Goal: Information Seeking & Learning: Check status

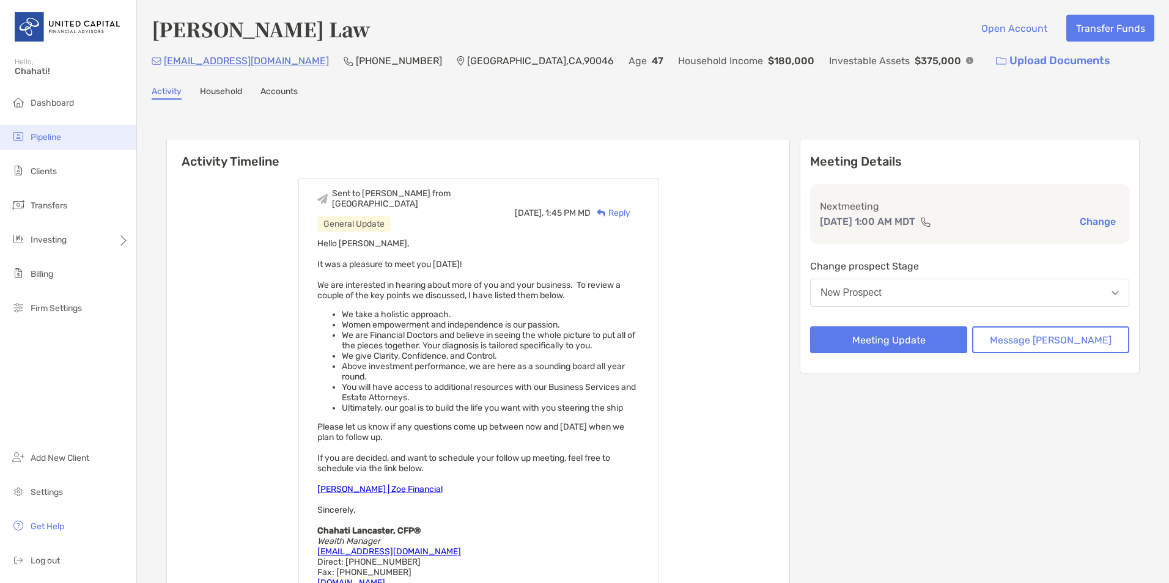
click at [61, 135] on span "Pipeline" at bounding box center [46, 137] width 31 height 10
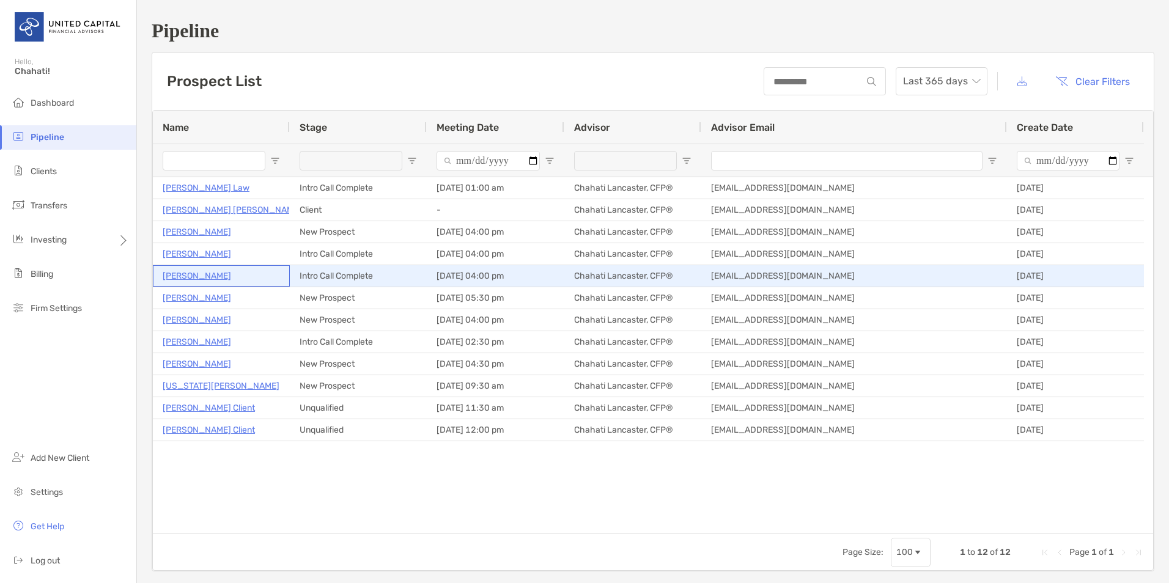
click at [211, 278] on p "[PERSON_NAME]" at bounding box center [197, 275] width 68 height 15
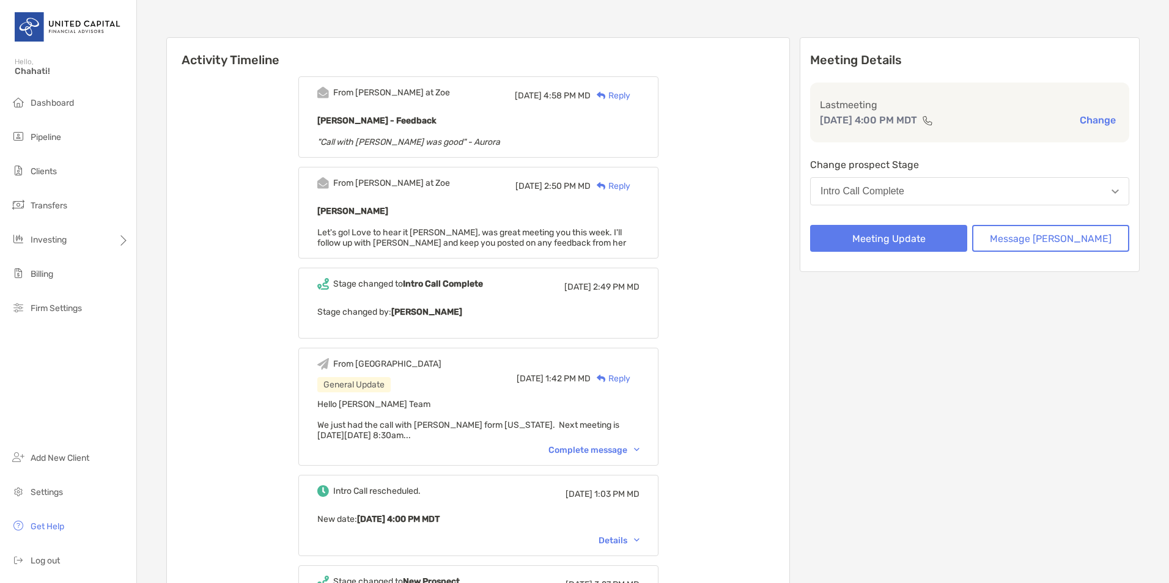
scroll to position [122, 0]
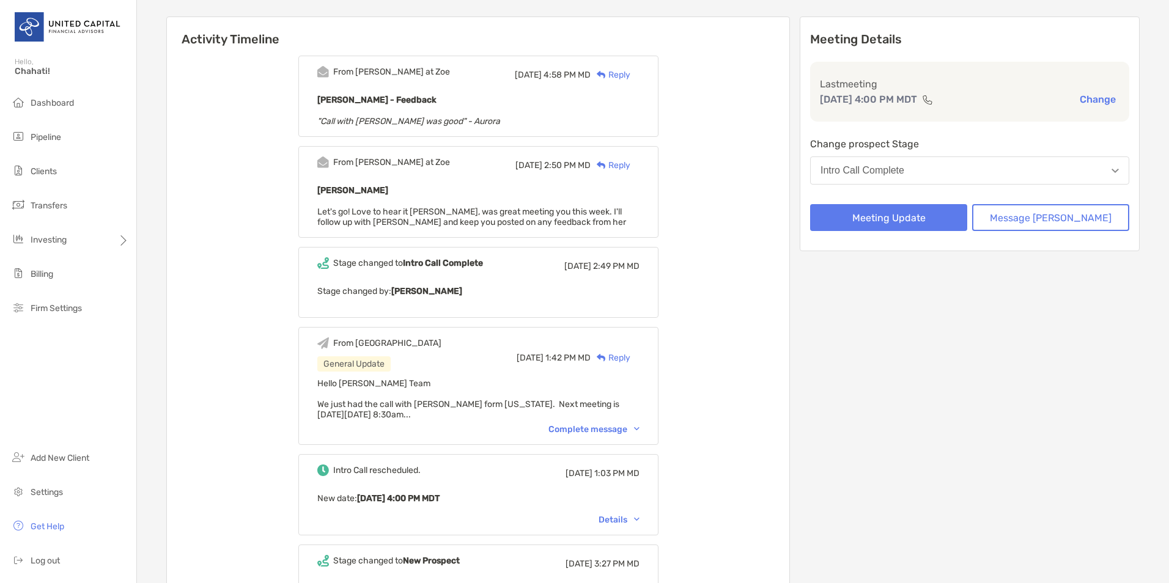
click at [786, 290] on div "From Paul at Zoe Fri, Sep 19 4:58 PM MD Reply Aurora Raposas - Feedback "Call w…" at bounding box center [478, 378] width 622 height 664
click at [623, 426] on div "Complete message" at bounding box center [593, 429] width 91 height 10
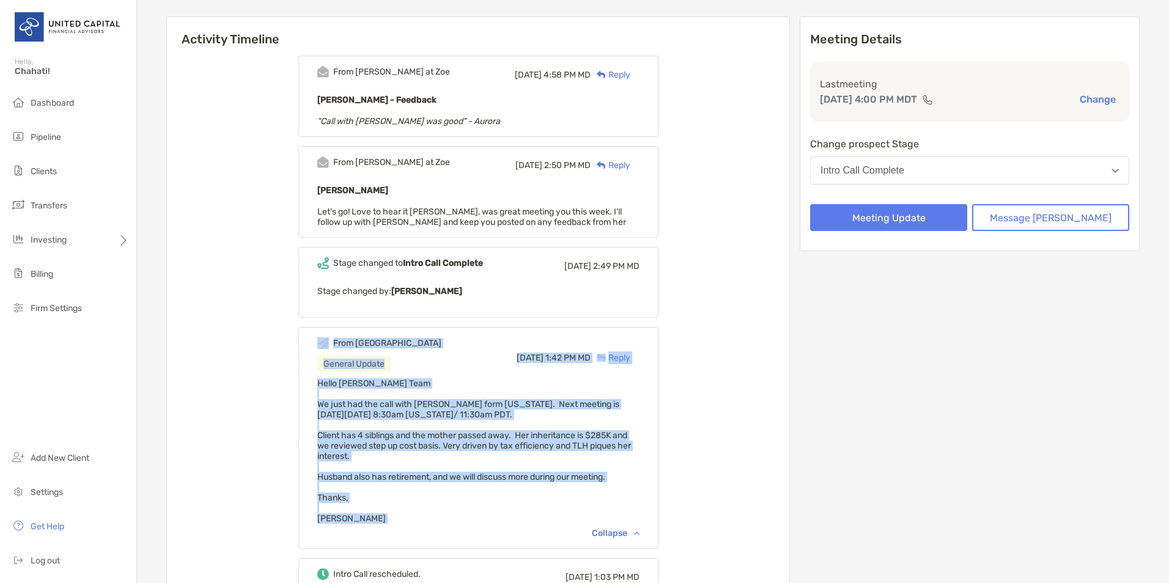
drag, startPoint x: 434, startPoint y: 524, endPoint x: 338, endPoint y: 335, distance: 212.4
click at [338, 335] on div "From Chahati General Update Thu, Sep 18 1:42 PM MD Reply Hello Zoe Team We just…" at bounding box center [478, 438] width 360 height 222
copy div "From Chahati General Update Thu, Sep 18 1:42 PM MD Reply Hello Zoe Team We just…"
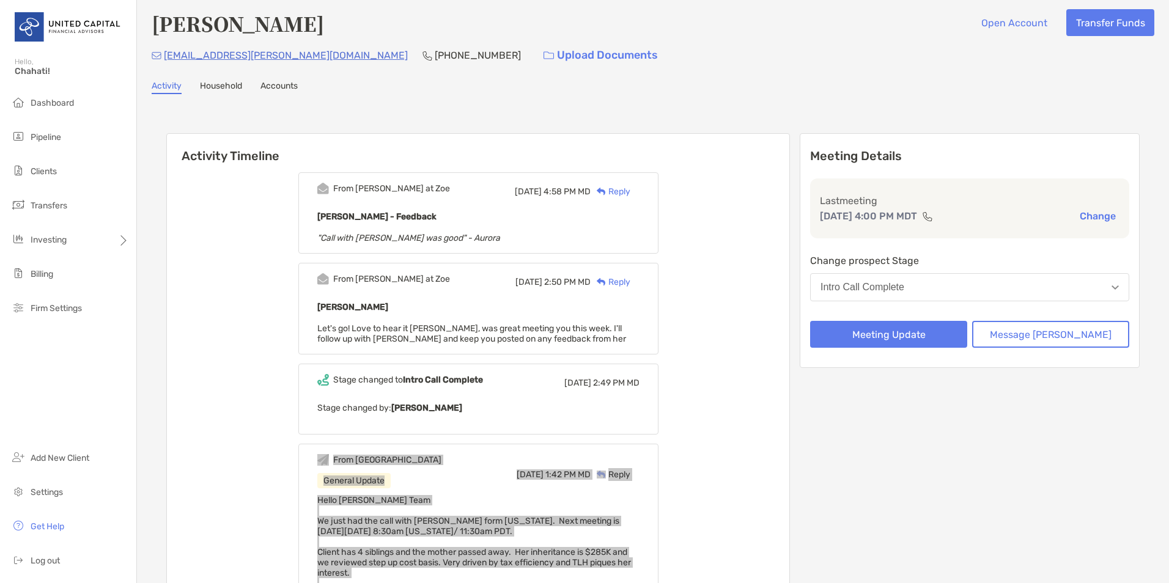
scroll to position [0, 0]
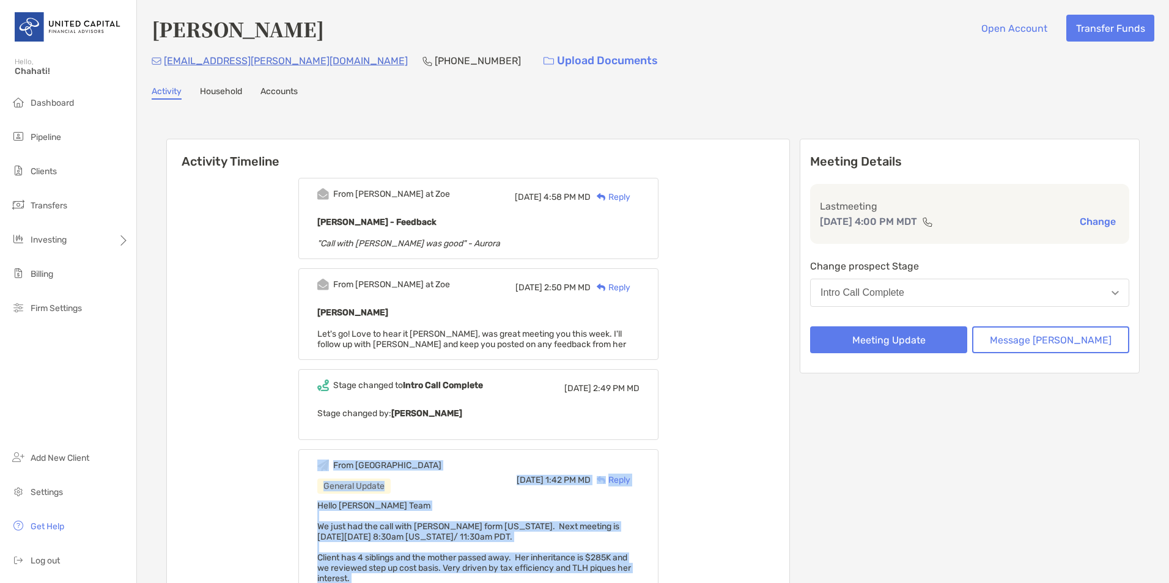
click at [230, 94] on link "Household" at bounding box center [221, 92] width 42 height 13
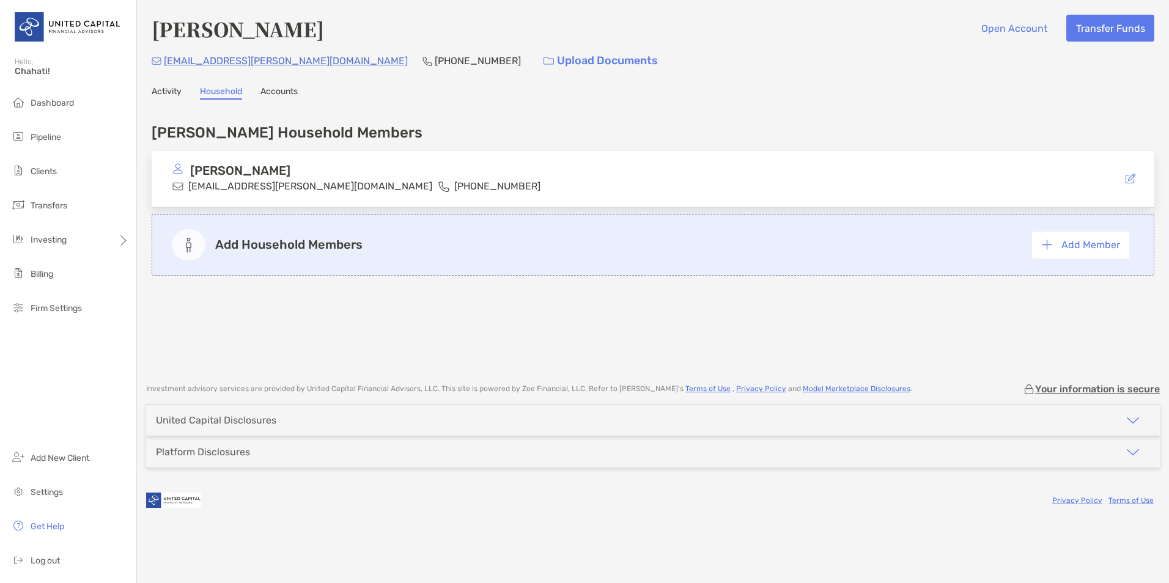
click at [620, 354] on div "Raposas's Household Members Aurora Raposas aurora.raposas@icloud.com (808) 346-…" at bounding box center [653, 234] width 1002 height 244
click at [287, 87] on link "Accounts" at bounding box center [278, 92] width 37 height 13
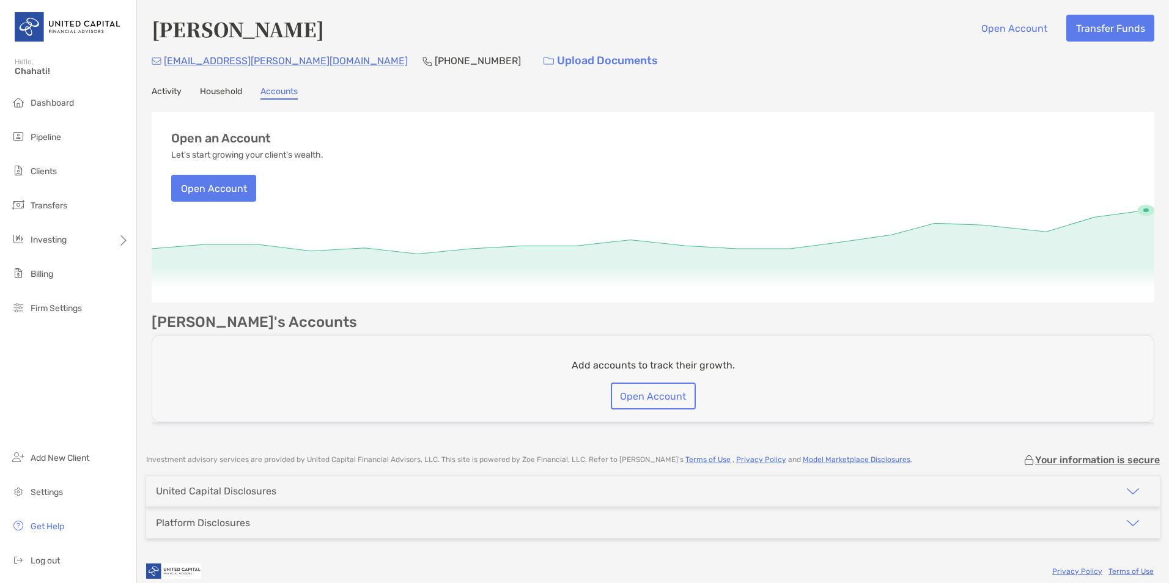
click at [1125, 490] on img "button" at bounding box center [1132, 491] width 15 height 15
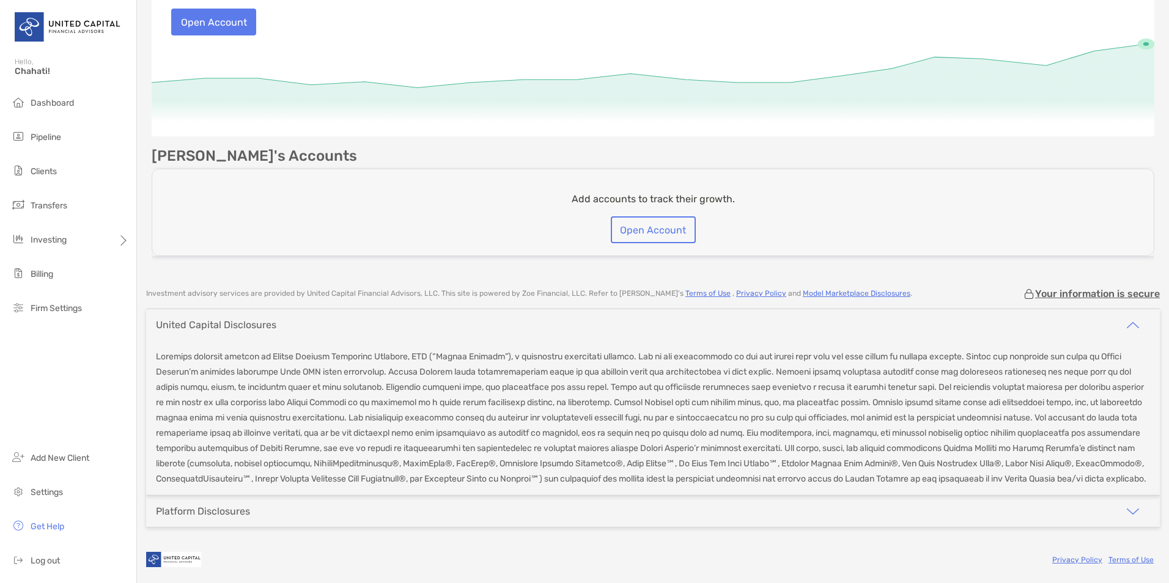
scroll to position [184, 0]
click at [1125, 510] on img "button" at bounding box center [1132, 509] width 15 height 15
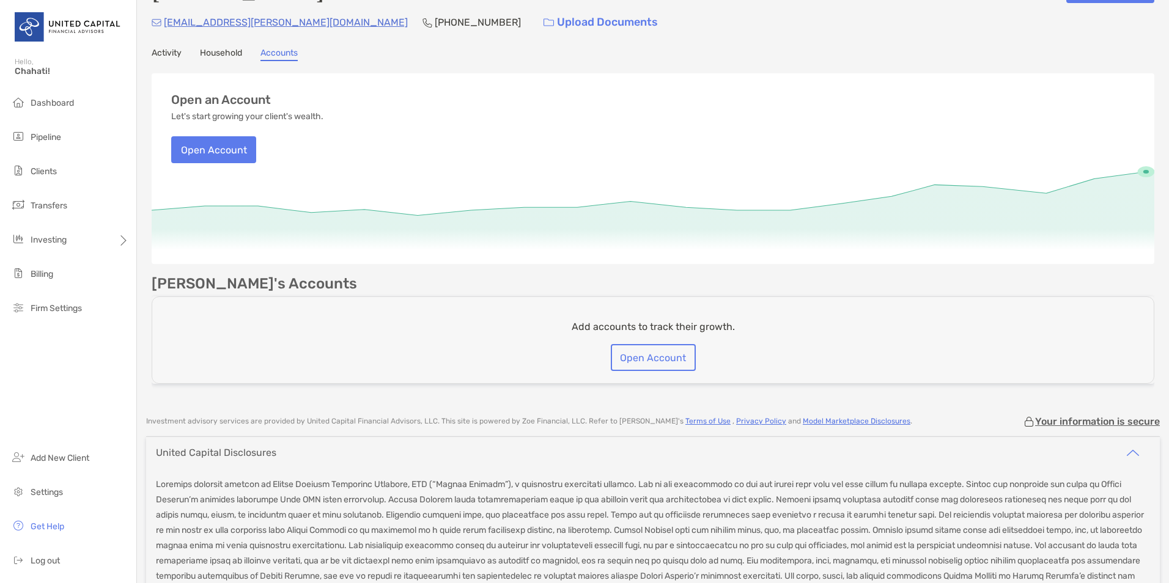
scroll to position [0, 0]
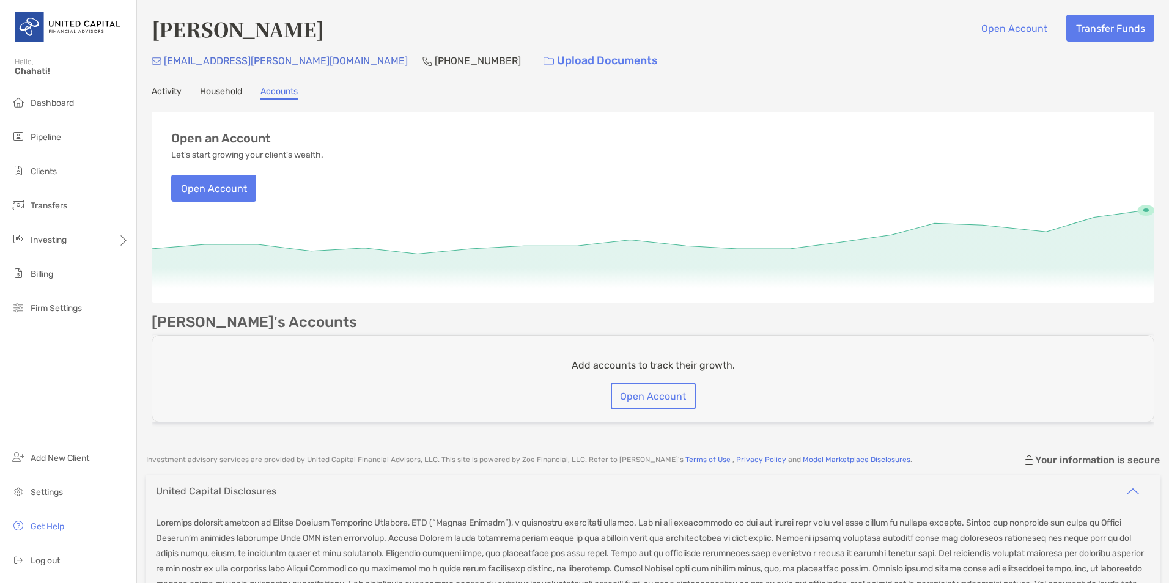
click at [171, 90] on link "Activity" at bounding box center [167, 92] width 30 height 13
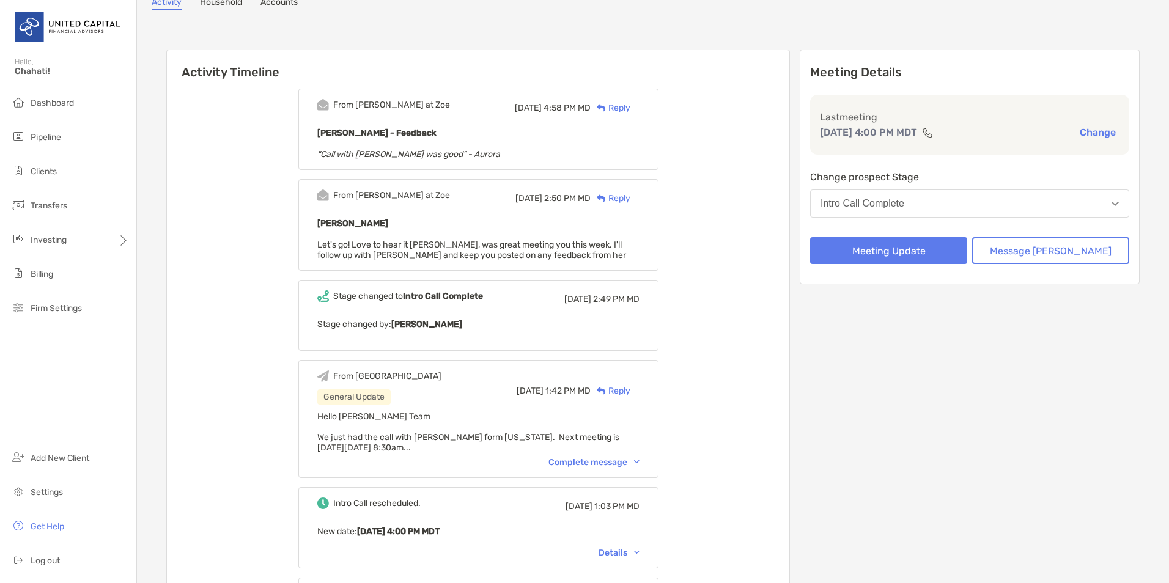
scroll to position [61, 0]
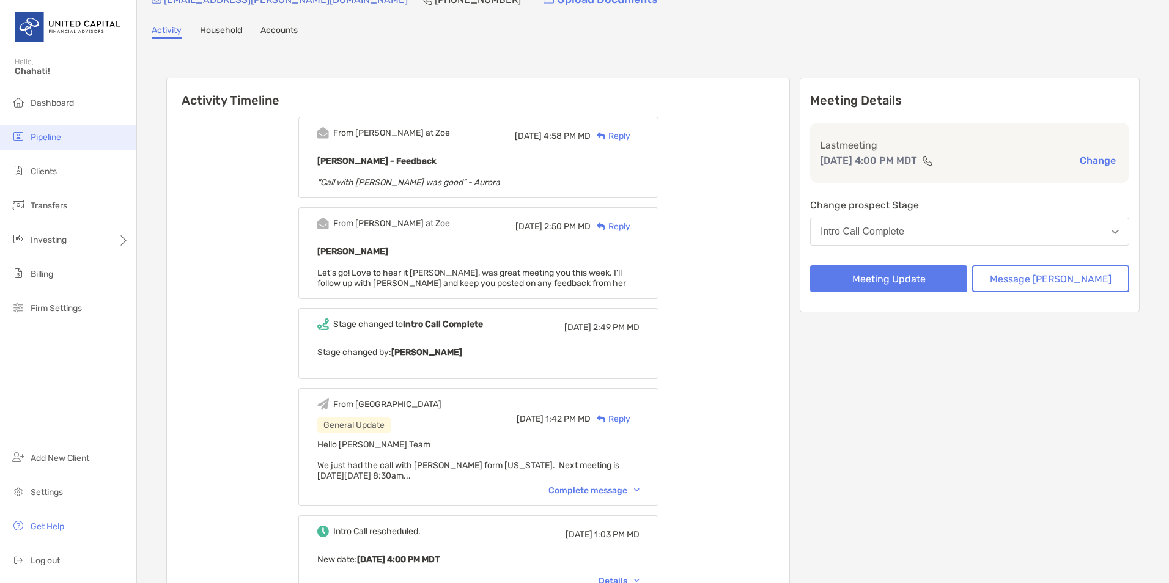
click at [59, 139] on span "Pipeline" at bounding box center [46, 137] width 31 height 10
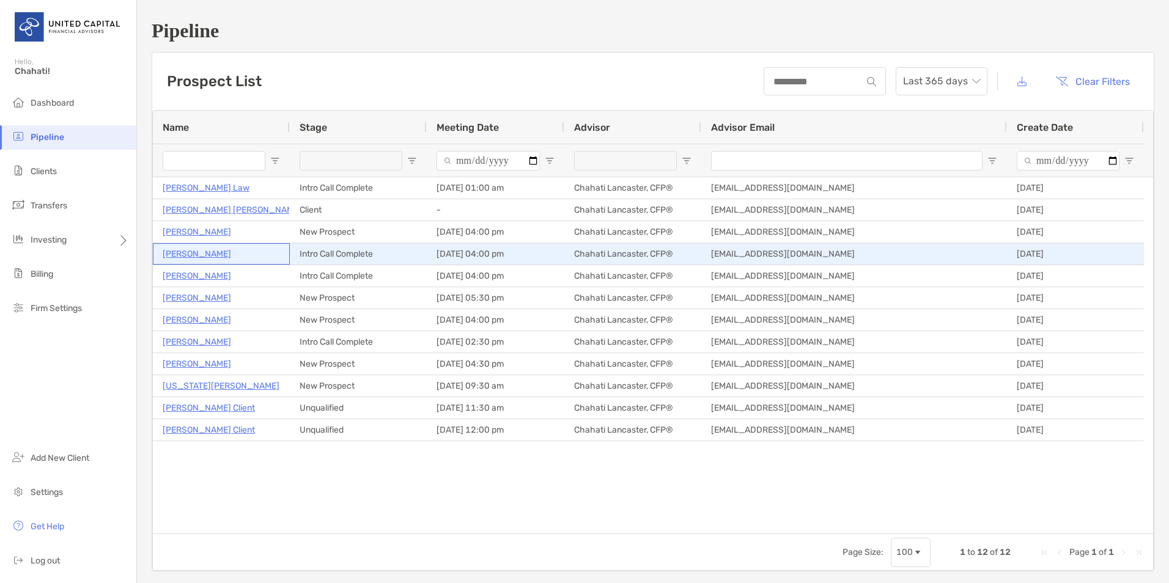
click at [196, 259] on p "[PERSON_NAME]" at bounding box center [197, 253] width 68 height 15
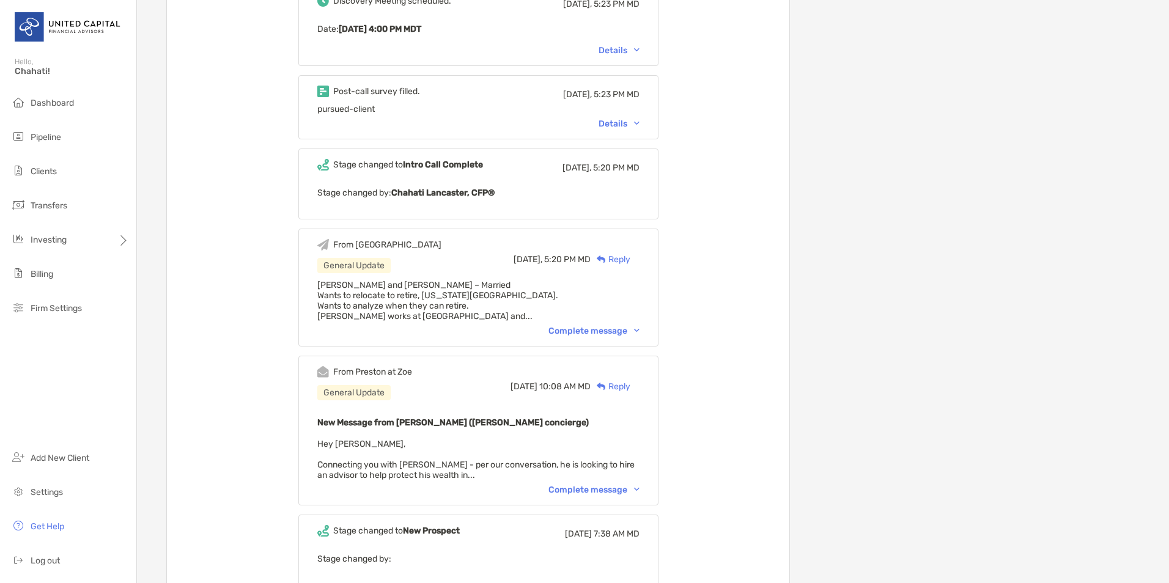
scroll to position [428, 0]
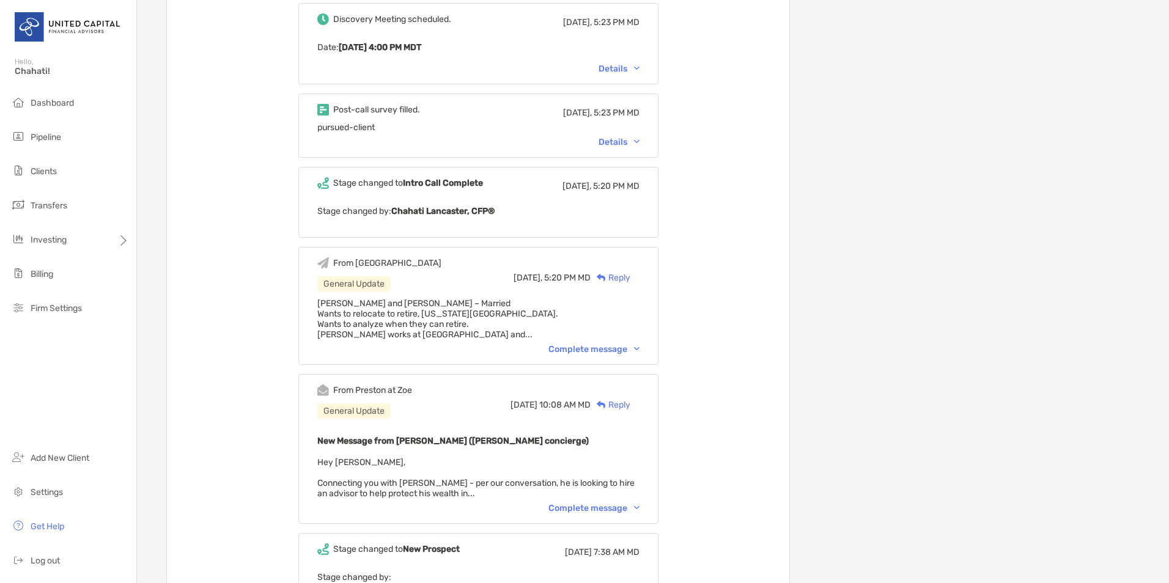
click at [611, 344] on div "Complete message" at bounding box center [593, 349] width 91 height 10
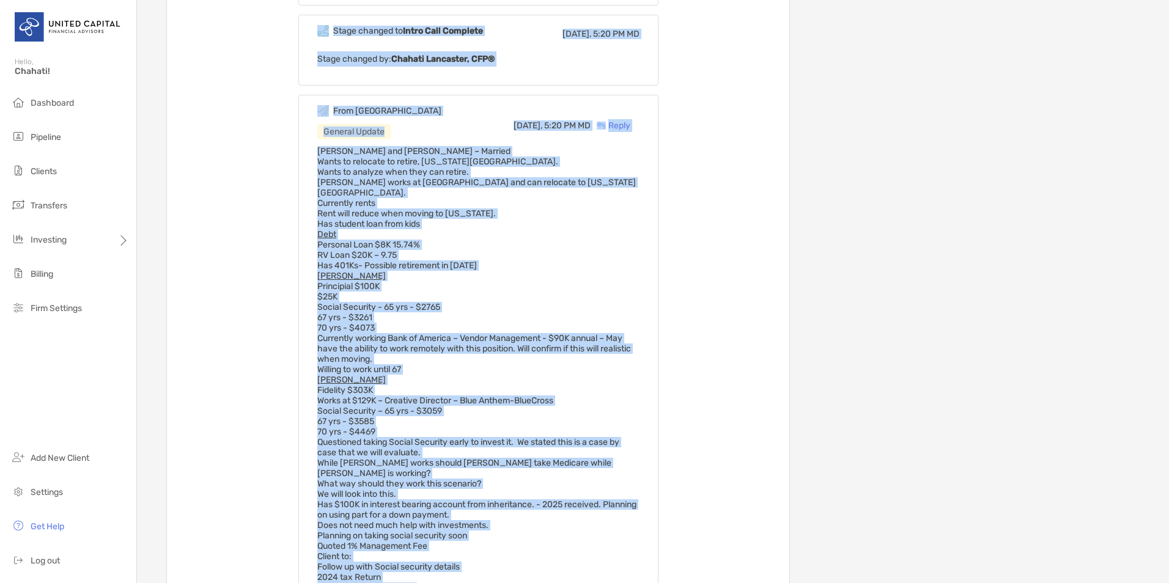
scroll to position [348, 0]
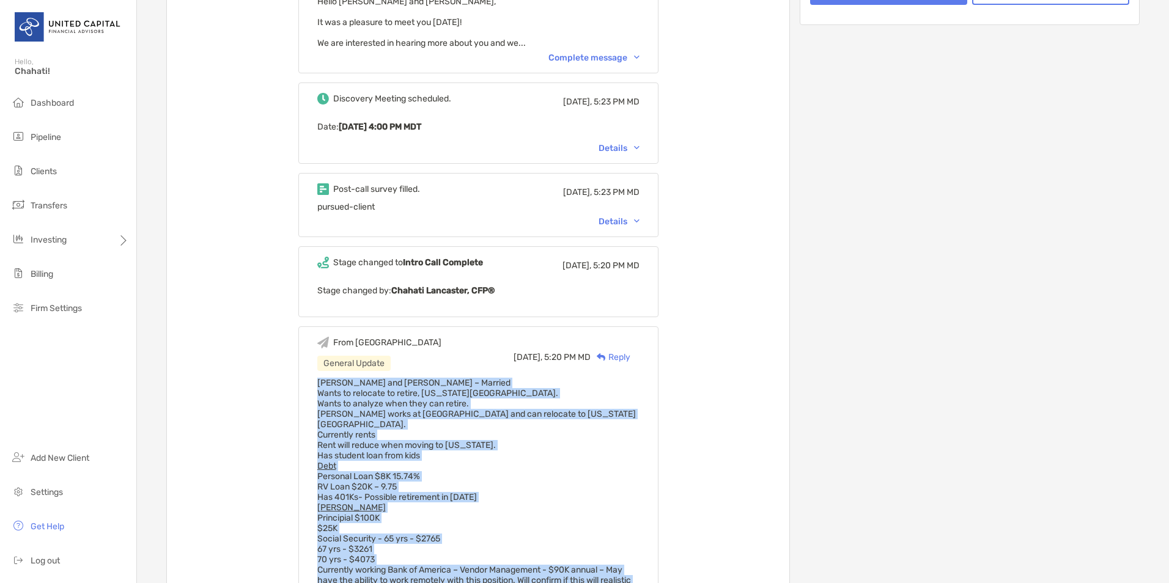
drag, startPoint x: 463, startPoint y: 408, endPoint x: 332, endPoint y: 381, distance: 133.6
copy span "Erik and Melissa – Married Wants to relocate to retire, Virginia Beach. Wants t…"
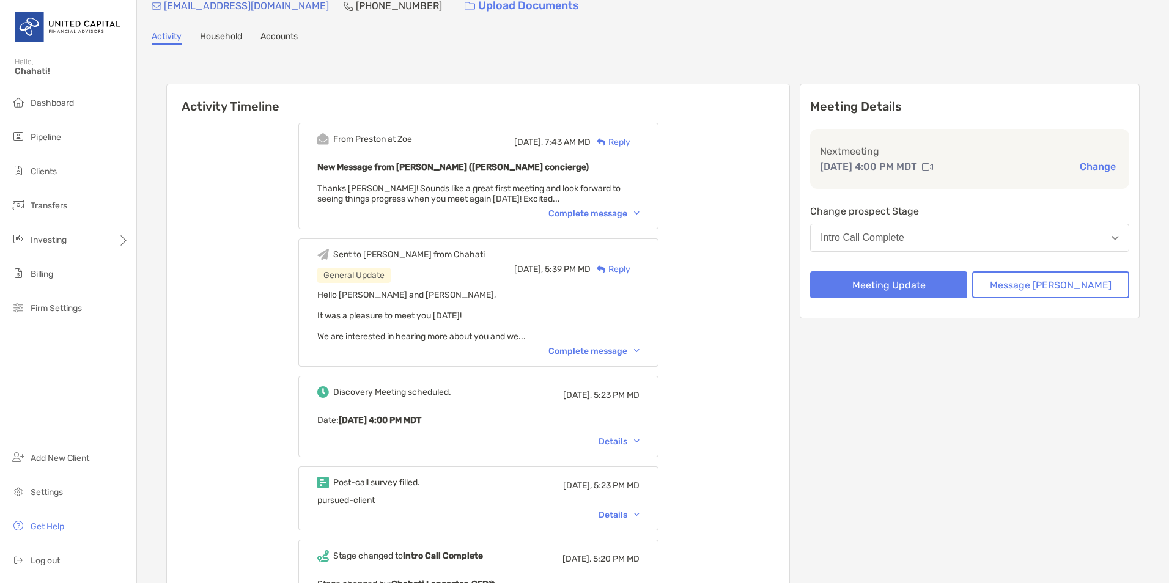
scroll to position [0, 0]
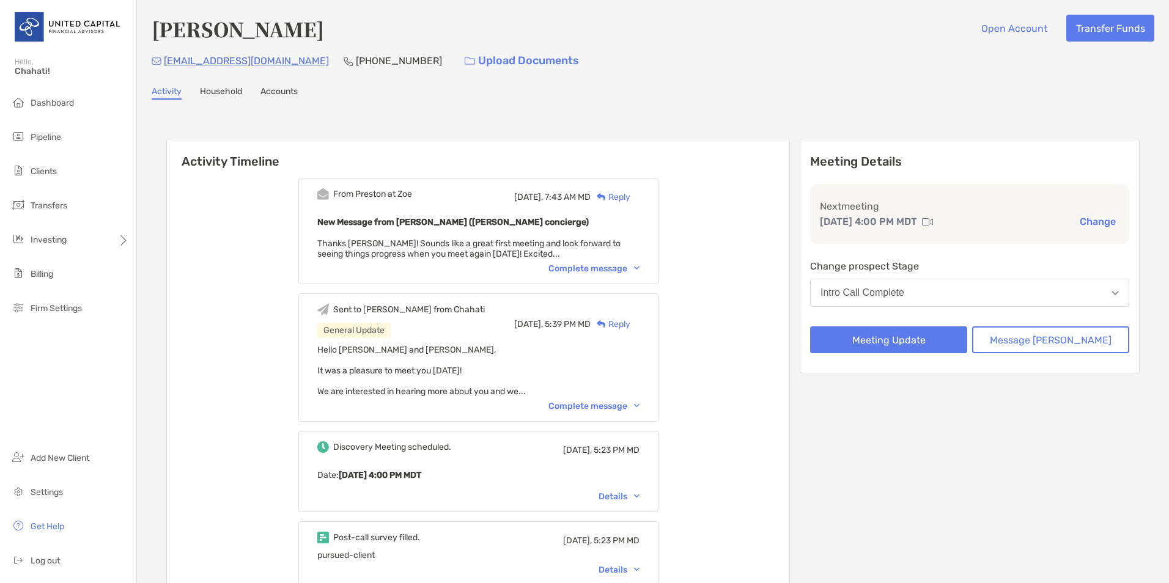
click at [635, 406] on div "Complete message" at bounding box center [593, 406] width 91 height 10
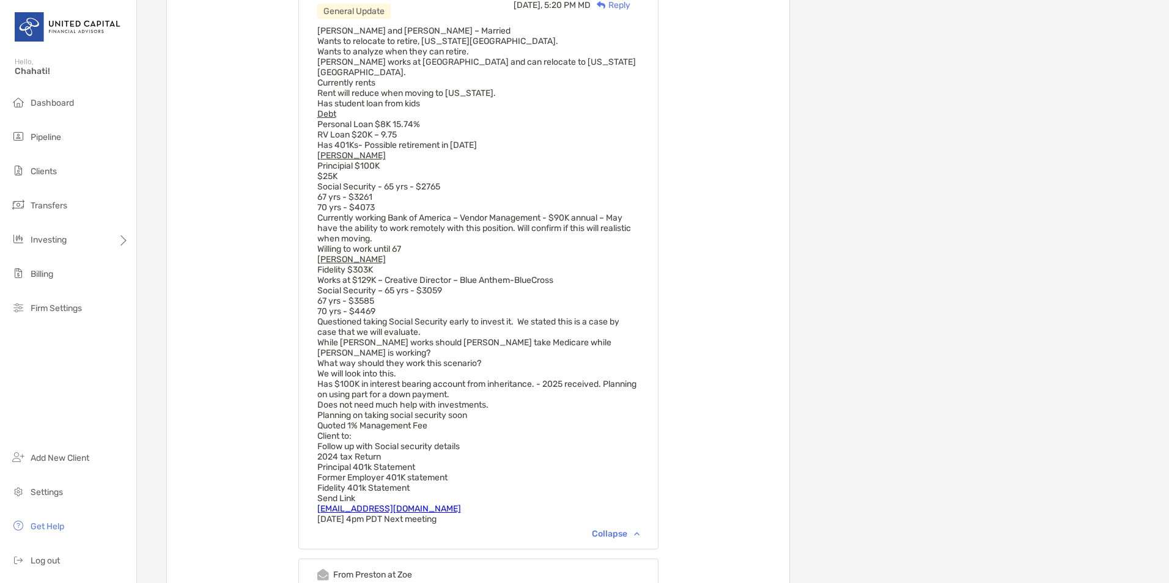
scroll to position [1100, 0]
drag, startPoint x: 463, startPoint y: 486, endPoint x: 333, endPoint y: 488, distance: 129.6
click at [333, 488] on div "From Chahati General Update Yesterday, 5:20 PM MD Reply Erik and Melissa – Marr…" at bounding box center [478, 259] width 360 height 575
copy link "Melissastephan@sbcglobal.net"
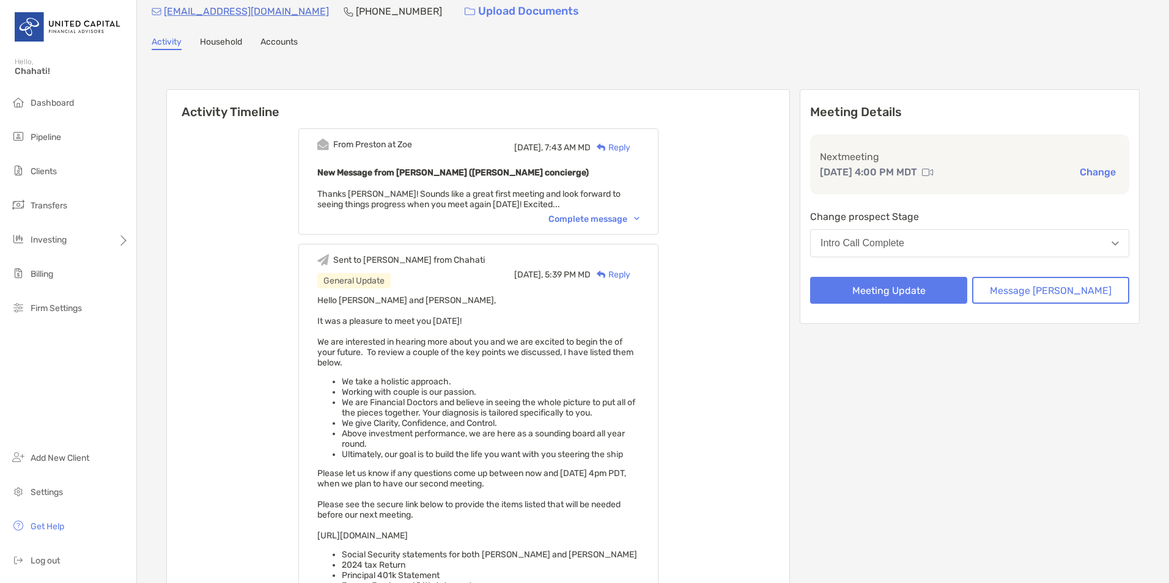
scroll to position [0, 0]
